Goal: Navigation & Orientation: Find specific page/section

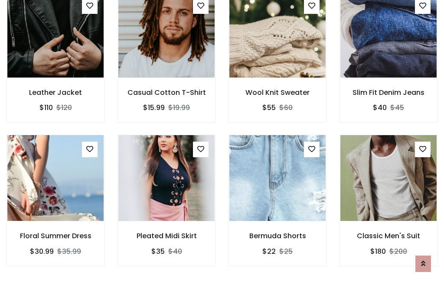
click at [222, 142] on div "Bermuda Shorts $22 $25" at bounding box center [277, 207] width 111 height 144
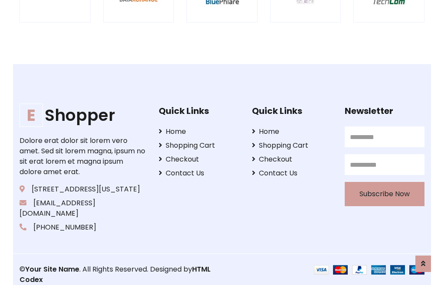
scroll to position [1651, 0]
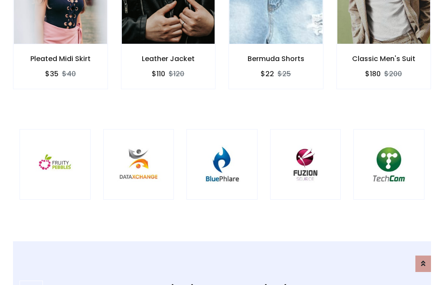
click at [222, 143] on img at bounding box center [221, 164] width 49 height 49
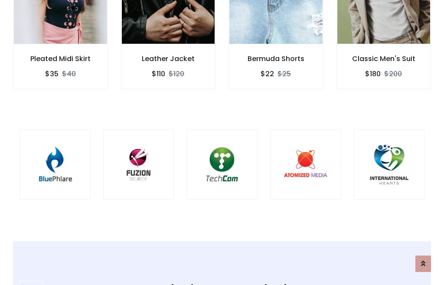
click at [222, 143] on img at bounding box center [221, 164] width 49 height 49
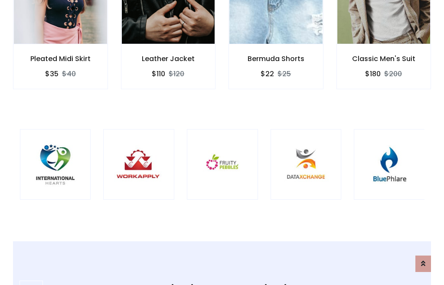
click at [222, 143] on img at bounding box center [222, 164] width 49 height 49
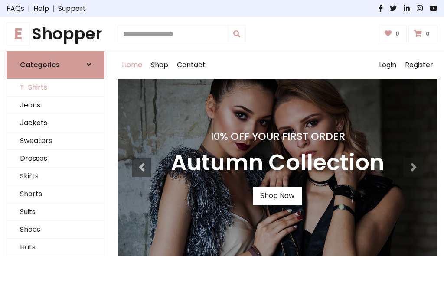
click at [55, 88] on link "T-Shirts" at bounding box center [55, 88] width 97 height 18
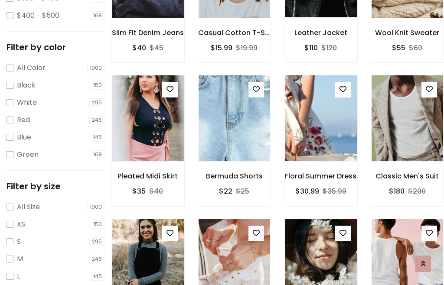
scroll to position [80, 0]
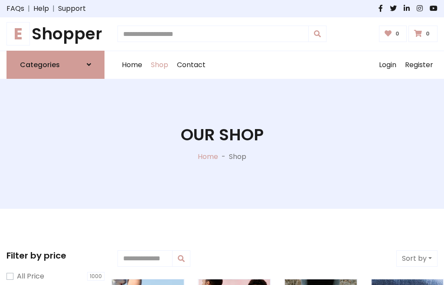
click at [55, 34] on h1 "E Shopper" at bounding box center [56, 34] width 98 height 20
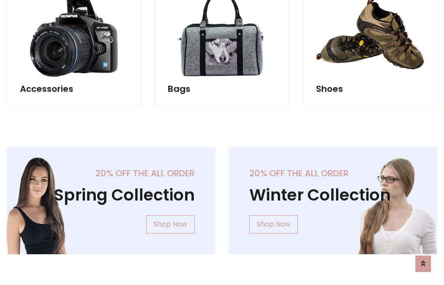
scroll to position [842, 0]
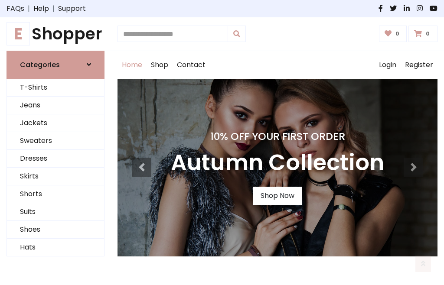
scroll to position [284, 0]
